Goal: Book appointment/travel/reservation

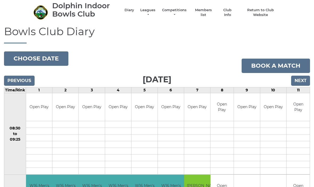
scroll to position [19, 0]
click at [26, 56] on button "Choose date" at bounding box center [36, 58] width 64 height 14
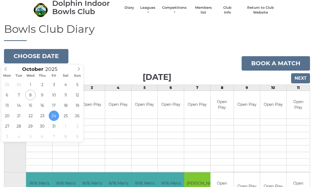
scroll to position [23, 0]
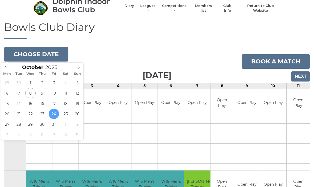
type input "2025-11-03"
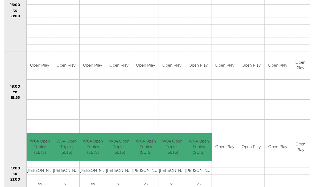
scroll to position [490, 0]
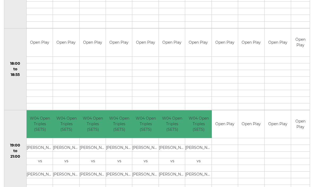
click at [309, 181] on td at bounding box center [300, 181] width 19 height 7
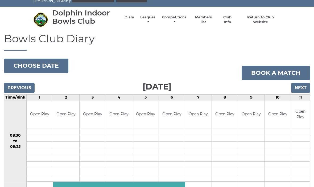
scroll to position [0, 0]
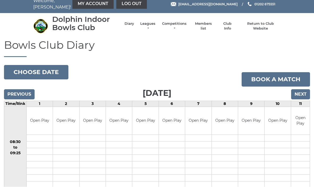
click at [303, 91] on input "Next" at bounding box center [300, 94] width 19 height 10
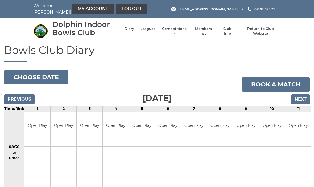
click at [301, 97] on input "Next" at bounding box center [300, 99] width 19 height 10
click at [300, 95] on input "Next" at bounding box center [300, 99] width 19 height 10
click at [48, 75] on button "Choose date" at bounding box center [36, 77] width 64 height 14
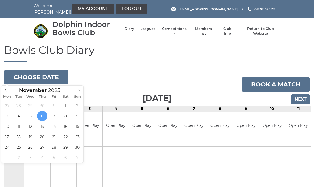
click at [8, 90] on span at bounding box center [5, 88] width 9 height 7
type input "2025-10-20"
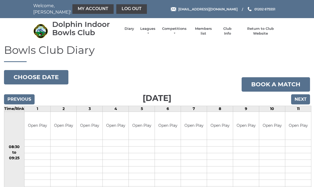
click at [53, 76] on button "Choose date" at bounding box center [36, 77] width 64 height 14
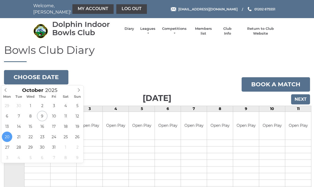
type input "2025-10-29"
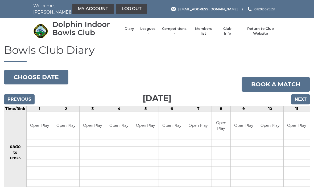
click at [51, 75] on button "Choose date" at bounding box center [36, 77] width 64 height 14
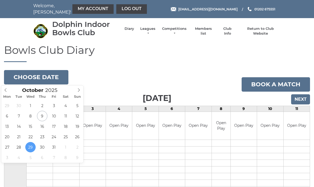
type input "[DATE]"
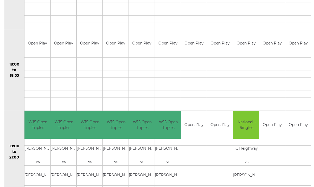
scroll to position [490, 0]
